Goal: Task Accomplishment & Management: Use online tool/utility

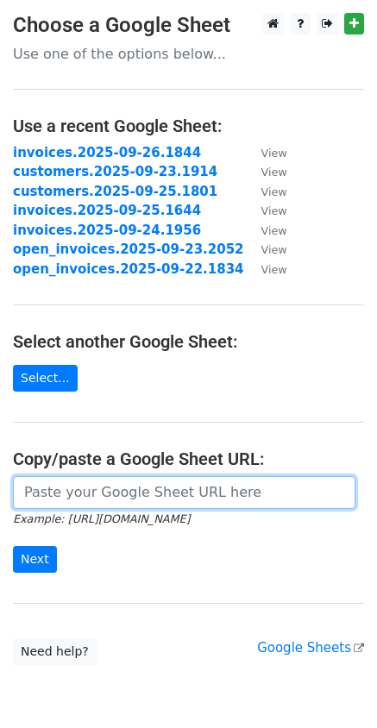
click at [143, 500] on input "url" at bounding box center [184, 492] width 342 height 33
paste input "[URL][DOMAIN_NAME]"
click at [67, 498] on input "[URL][DOMAIN_NAME]" at bounding box center [184, 492] width 342 height 33
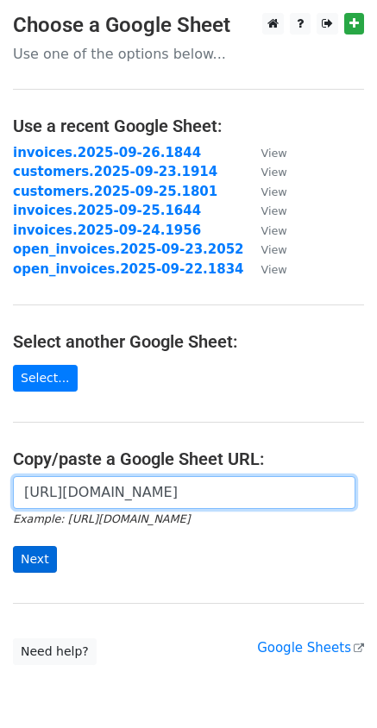
paste input "532049251#gid=1532049251"
type input "[URL][DOMAIN_NAME]"
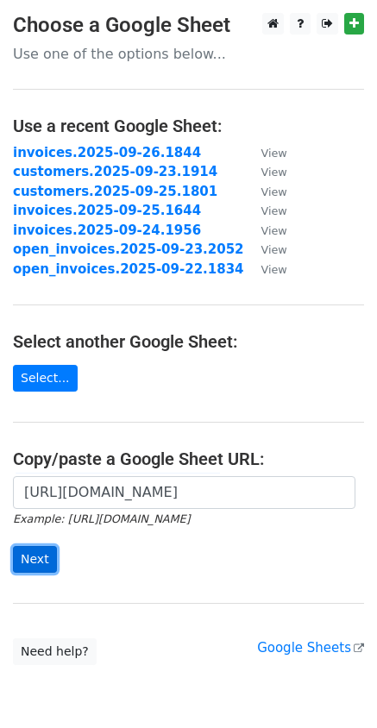
click at [42, 570] on input "Next" at bounding box center [35, 559] width 44 height 27
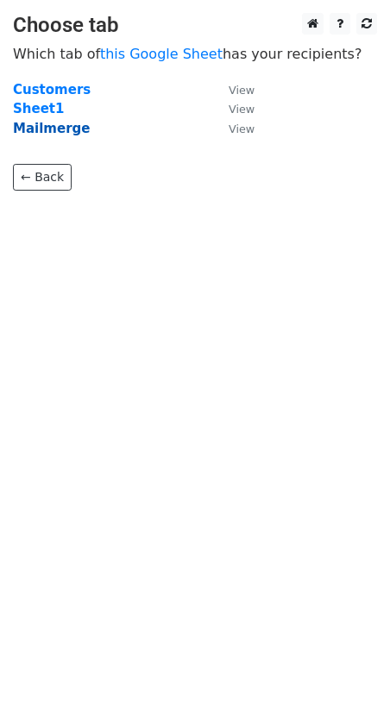
click at [67, 122] on strong "Mailmerge" at bounding box center [51, 129] width 77 height 16
click at [62, 128] on strong "Mailmerge" at bounding box center [51, 129] width 77 height 16
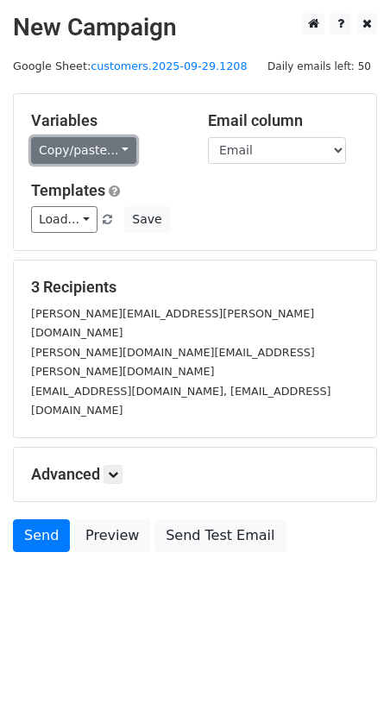
click at [106, 153] on link "Copy/paste..." at bounding box center [83, 150] width 105 height 27
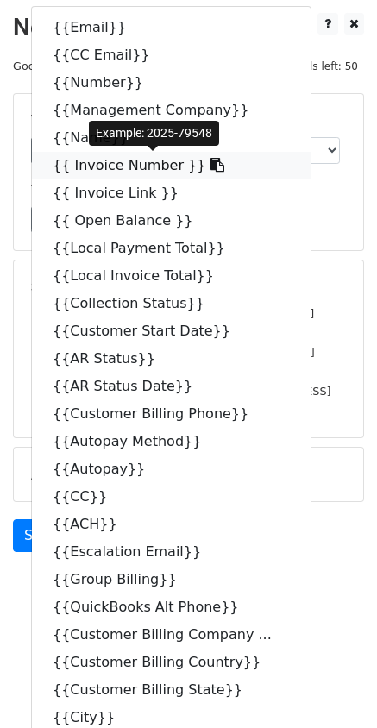
click at [210, 168] on icon at bounding box center [217, 165] width 14 height 14
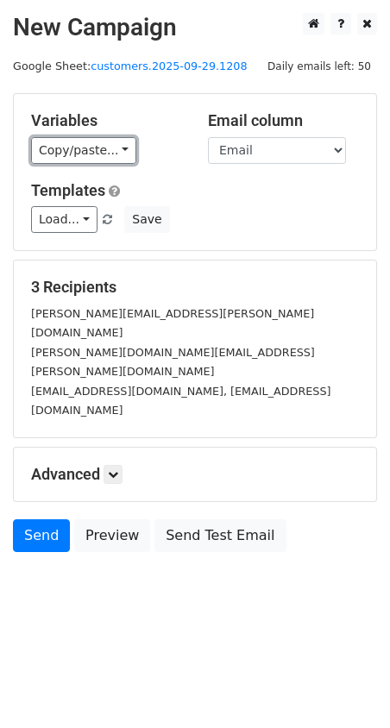
click at [117, 152] on link "Copy/paste..." at bounding box center [83, 150] width 105 height 27
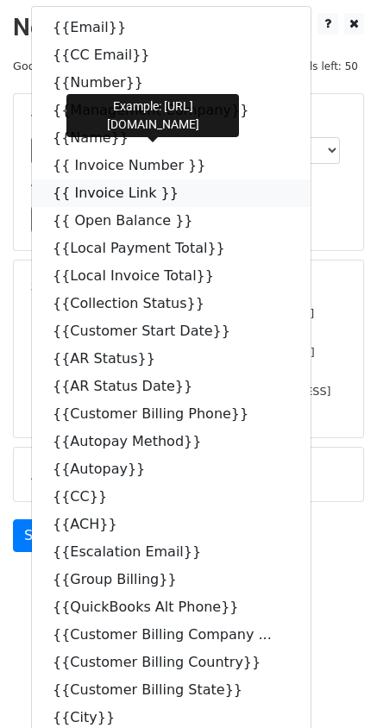
drag, startPoint x: 165, startPoint y: 191, endPoint x: 20, endPoint y: 197, distance: 144.9
click at [183, 192] on icon at bounding box center [190, 192] width 14 height 14
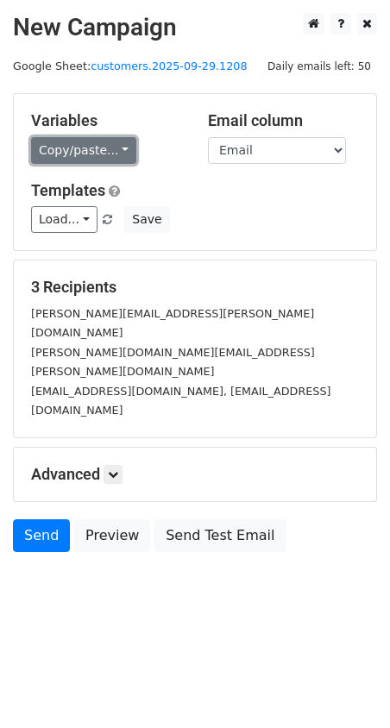
click at [111, 150] on link "Copy/paste..." at bounding box center [83, 150] width 105 height 27
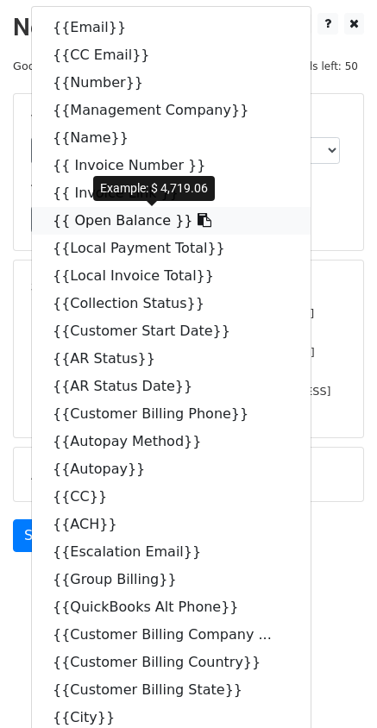
click at [197, 222] on icon at bounding box center [204, 220] width 14 height 14
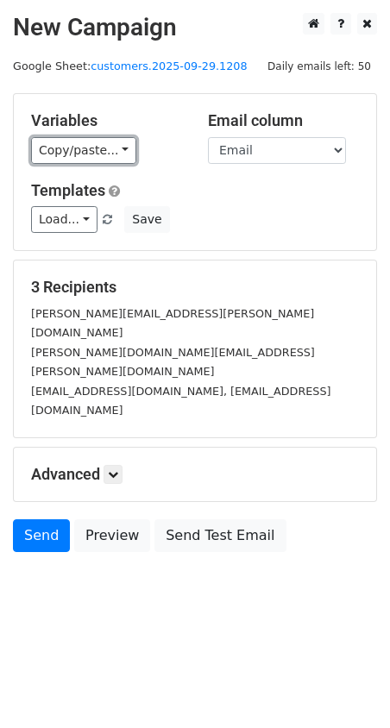
drag, startPoint x: 113, startPoint y: 154, endPoint x: 122, endPoint y: 166, distance: 14.7
click at [113, 154] on link "Copy/paste..." at bounding box center [83, 150] width 105 height 27
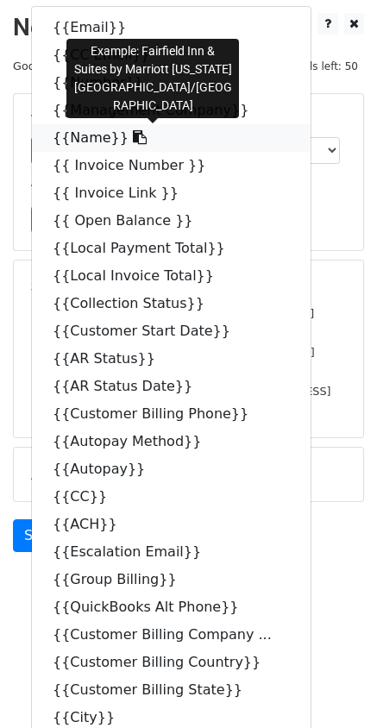
drag, startPoint x: 114, startPoint y: 140, endPoint x: 6, endPoint y: 138, distance: 107.8
click at [133, 141] on icon at bounding box center [140, 137] width 14 height 14
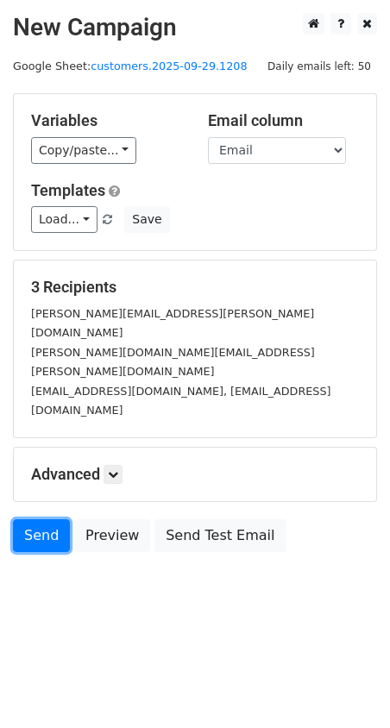
drag, startPoint x: 44, startPoint y: 471, endPoint x: 91, endPoint y: 459, distance: 48.9
click at [44, 519] on link "Send" at bounding box center [41, 535] width 57 height 33
